Goal: Use online tool/utility: Utilize a website feature to perform a specific function

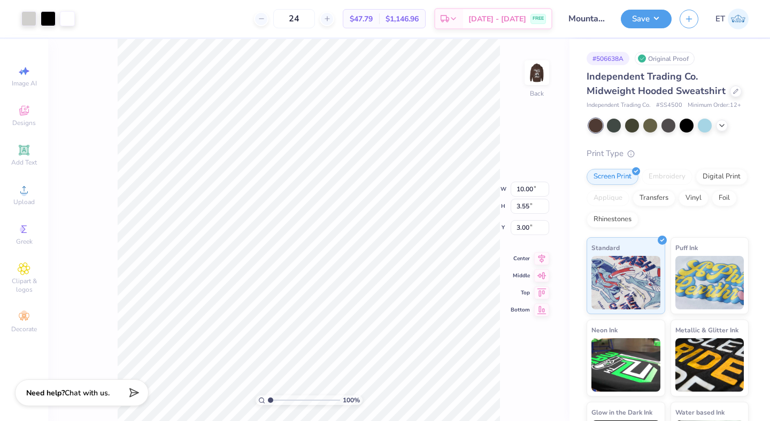
type input "3.82"
type input "1.36"
type input "2.80"
type input "0.99"
type input "3.06"
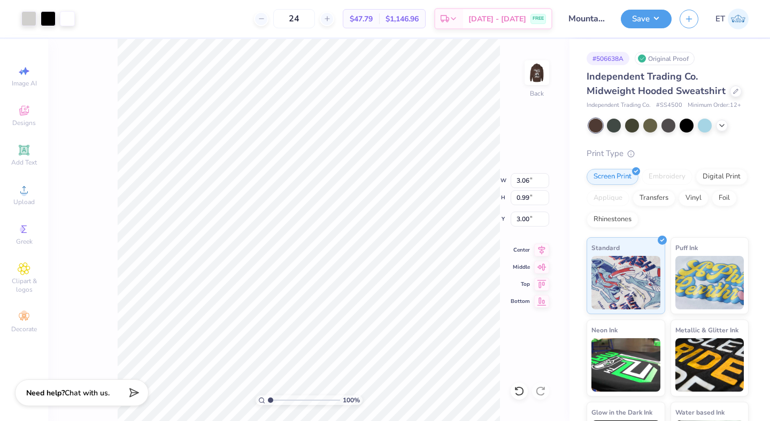
type input "1.09"
click at [527, 80] on img at bounding box center [536, 72] width 43 height 43
click at [650, 19] on button "Save" at bounding box center [645, 17] width 51 height 19
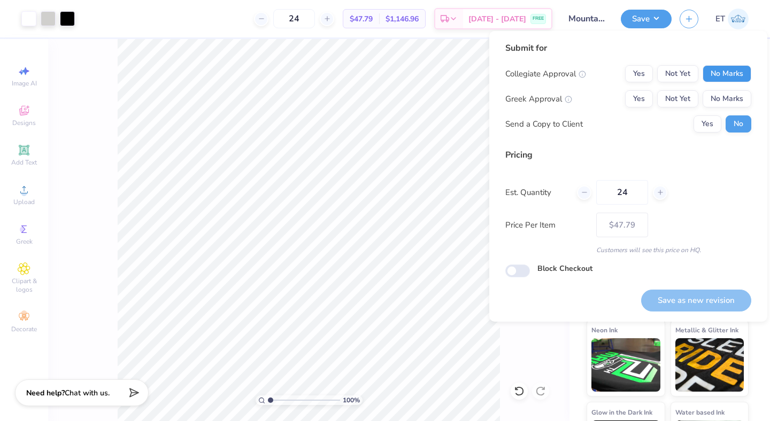
click at [721, 74] on button "No Marks" at bounding box center [726, 73] width 49 height 17
click at [640, 90] on button "Yes" at bounding box center [639, 98] width 28 height 17
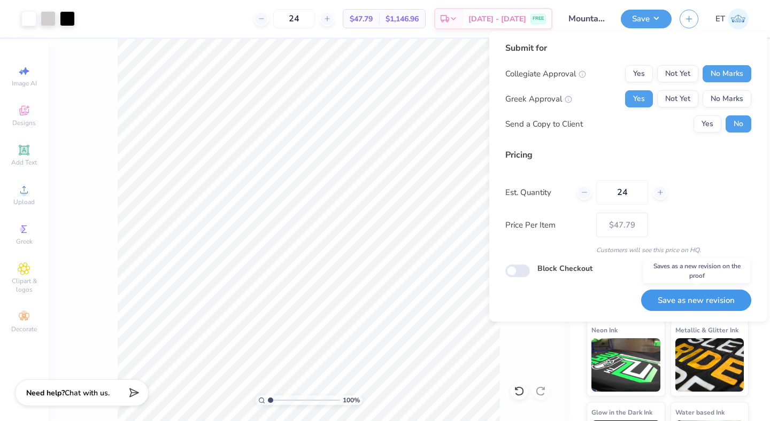
click at [716, 307] on button "Save as new revision" at bounding box center [696, 301] width 110 height 22
type input "$47.79"
